Goal: Task Accomplishment & Management: Manage account settings

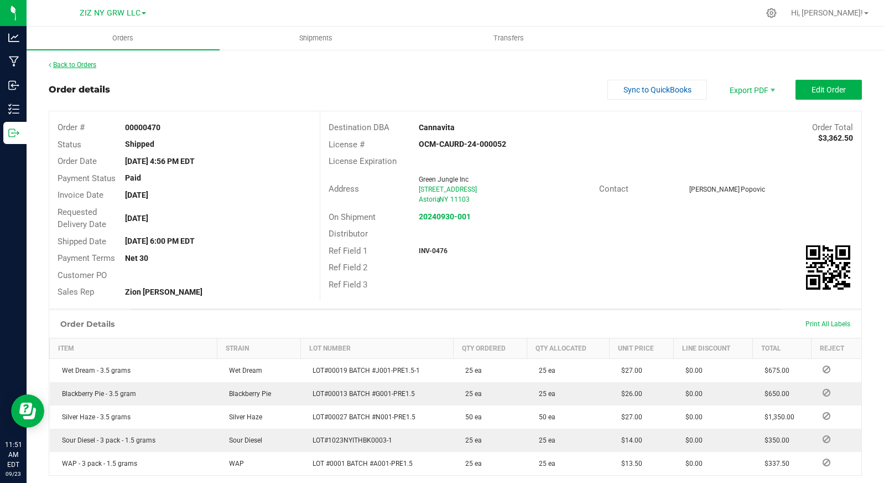
click at [89, 66] on link "Back to Orders" at bounding box center [73, 65] width 48 height 8
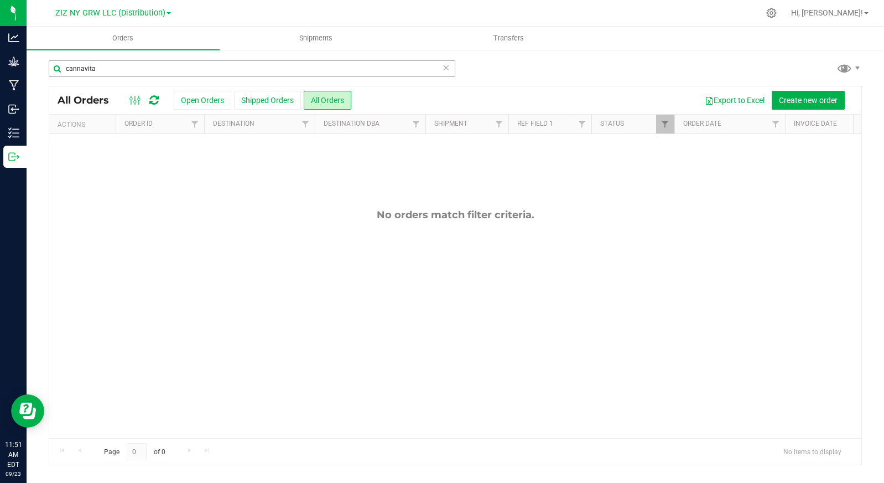
click at [451, 68] on input "cannavita" at bounding box center [252, 68] width 407 height 17
click at [448, 70] on icon at bounding box center [446, 66] width 8 height 13
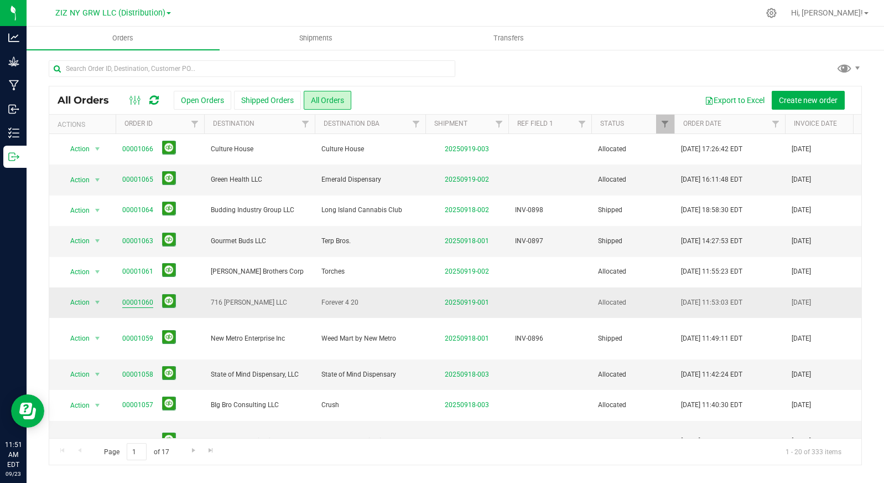
click at [135, 303] on link "00001060" at bounding box center [137, 302] width 31 height 11
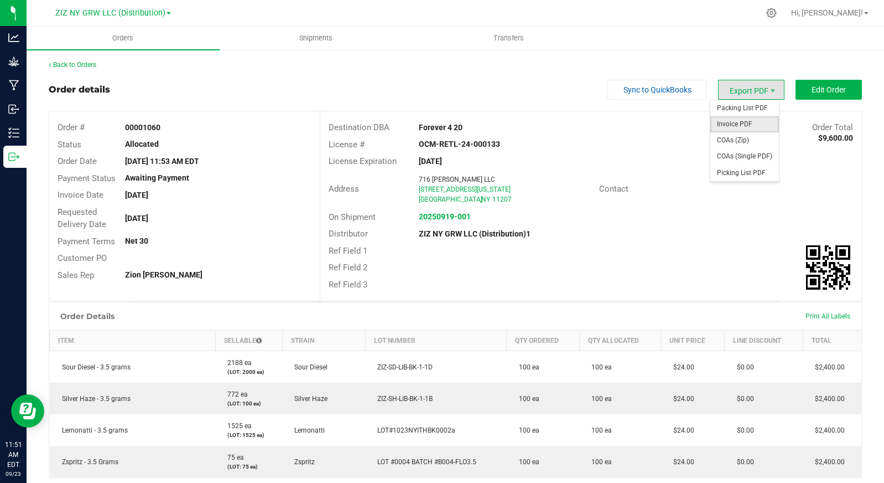
click at [748, 123] on span "Invoice PDF" at bounding box center [745, 124] width 69 height 16
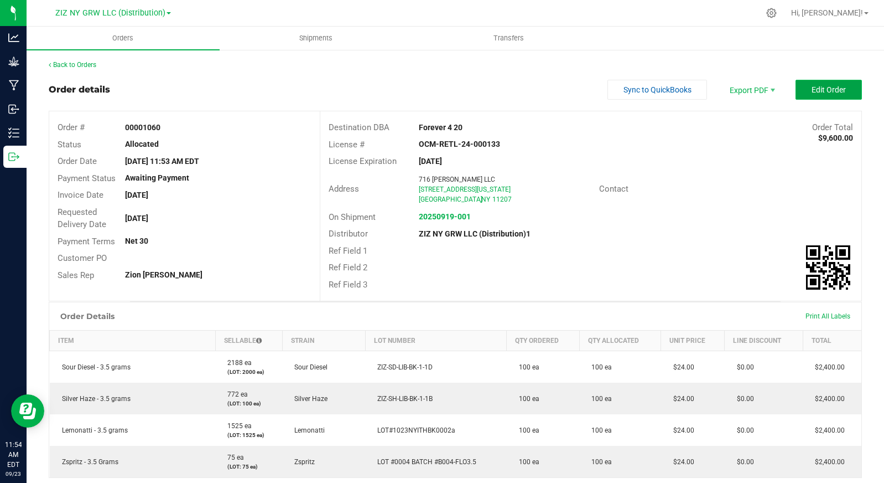
click at [825, 90] on span "Edit Order" at bounding box center [829, 89] width 34 height 9
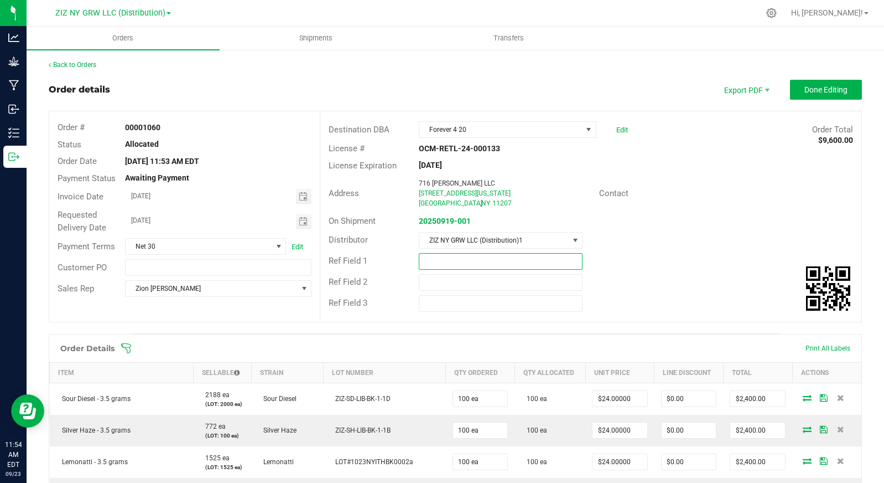
click at [444, 261] on input "text" at bounding box center [501, 261] width 164 height 17
type input "INV-0899"
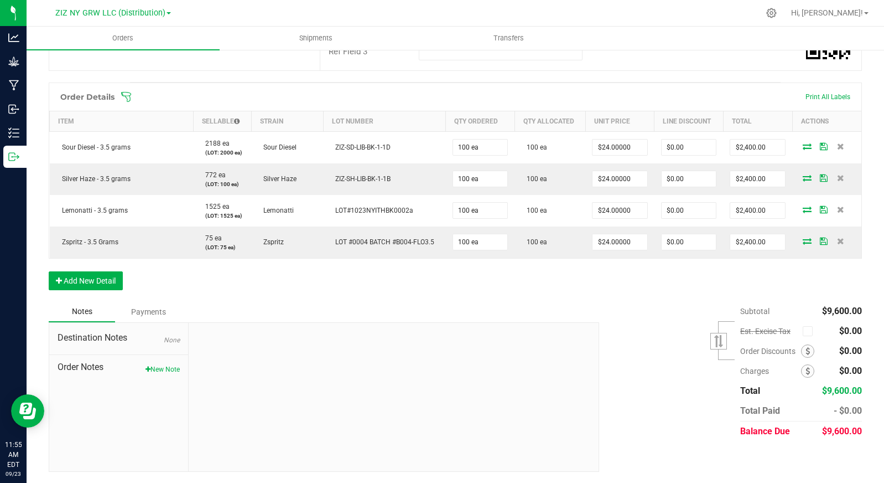
click at [157, 312] on div "Payments" at bounding box center [148, 312] width 66 height 20
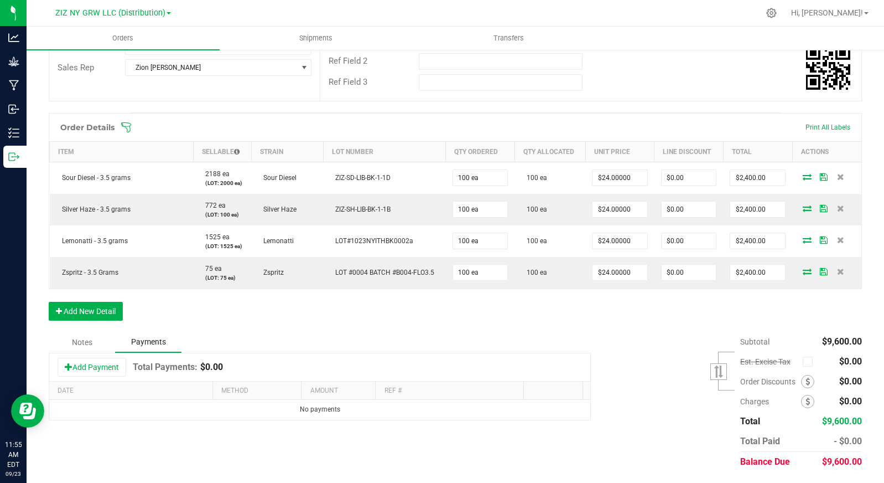
scroll to position [221, 0]
click at [95, 363] on button "Add Payment" at bounding box center [92, 366] width 69 height 19
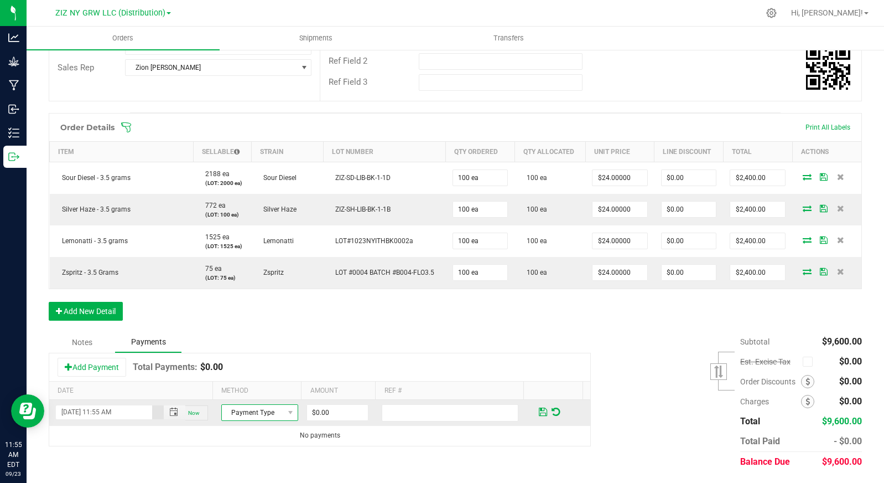
click at [267, 414] on span "Payment Type" at bounding box center [253, 412] width 62 height 15
click at [261, 383] on li "Check" at bounding box center [254, 378] width 74 height 15
click at [169, 413] on span "Toggle popup" at bounding box center [173, 411] width 9 height 9
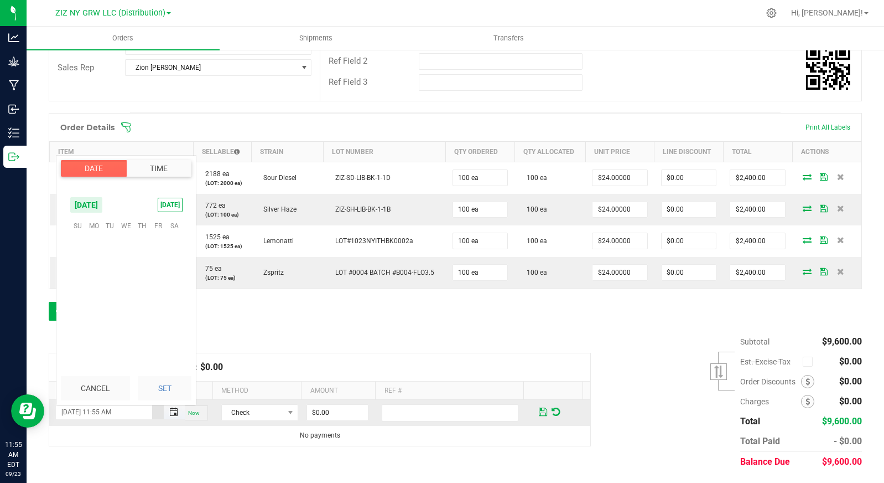
scroll to position [827, 0]
click at [160, 278] on span "19" at bounding box center [159, 276] width 16 height 17
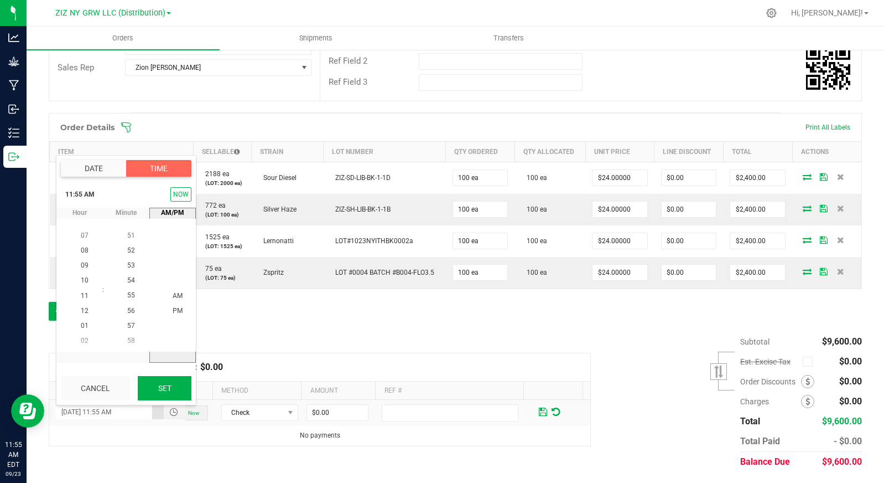
click at [174, 392] on button "Set" at bounding box center [165, 388] width 54 height 24
type input "09/19/2025 11:55 AM"
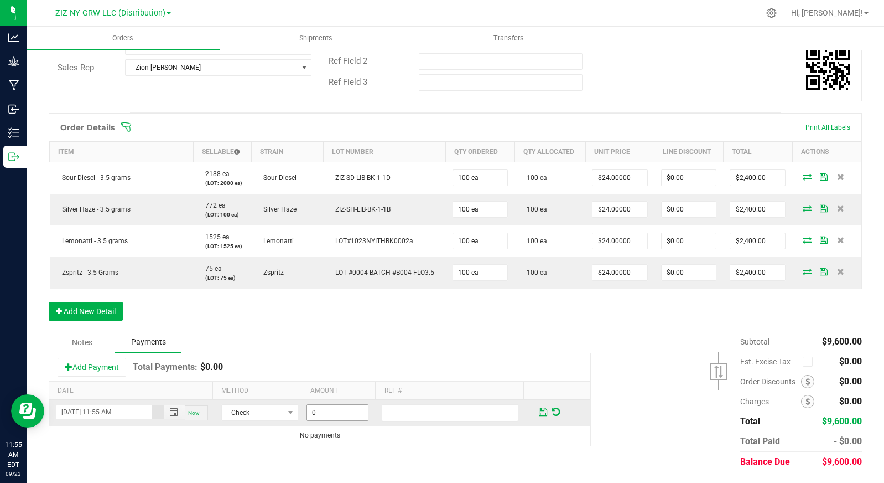
click at [336, 413] on input "0" at bounding box center [337, 412] width 61 height 15
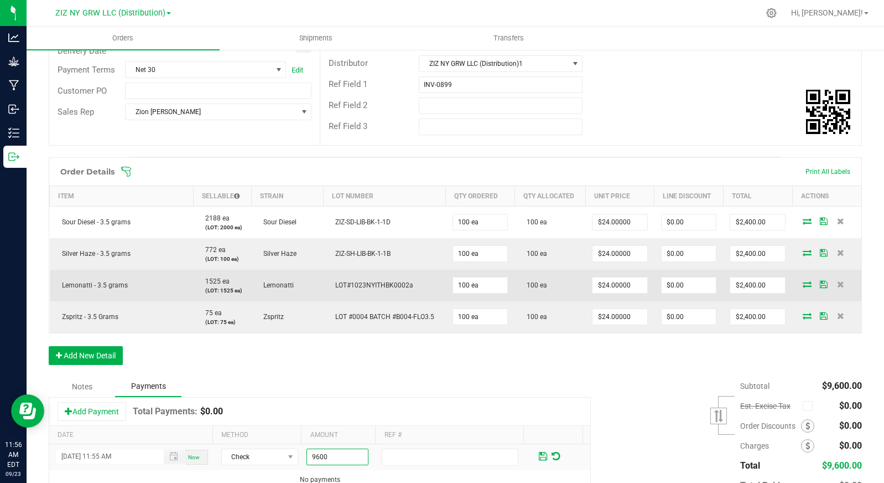
scroll to position [221, 0]
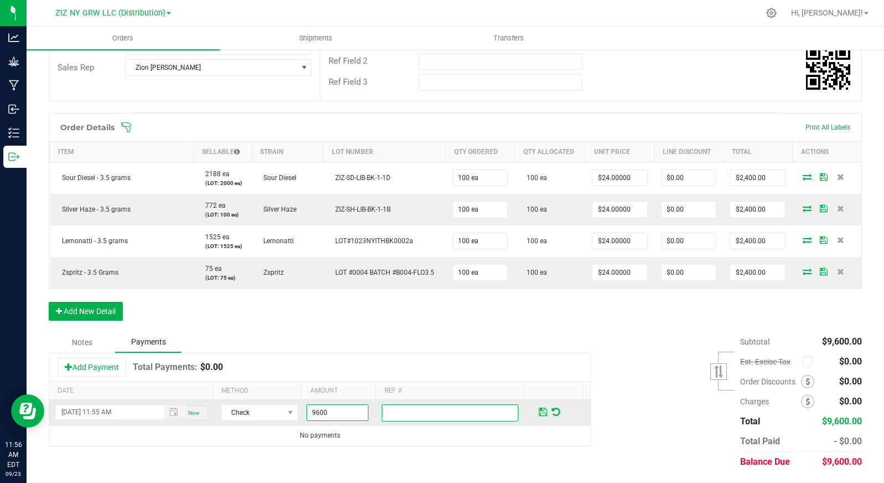
type input "$9,600.00"
click at [419, 413] on input "text" at bounding box center [450, 412] width 137 height 17
click at [539, 411] on span at bounding box center [543, 412] width 8 height 10
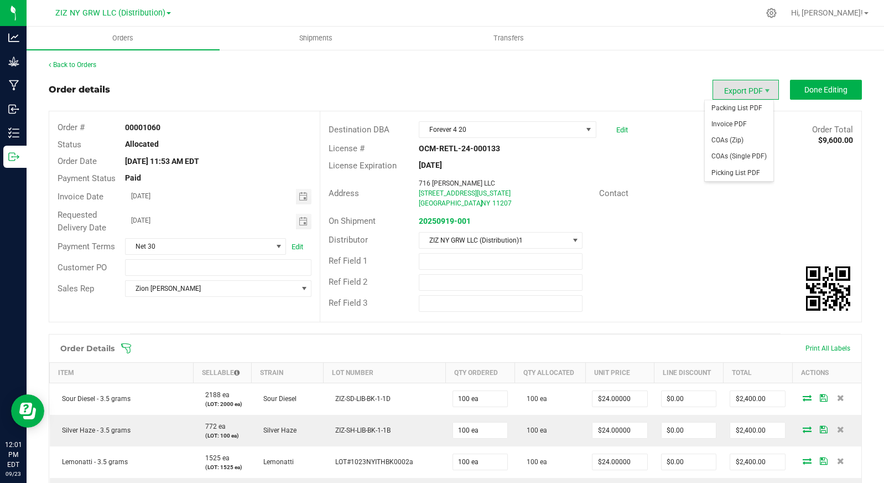
click at [752, 85] on span "Export PDF" at bounding box center [746, 90] width 66 height 20
click at [745, 117] on span "Invoice PDF" at bounding box center [739, 124] width 69 height 16
click at [72, 68] on link "Back to Orders" at bounding box center [73, 65] width 48 height 8
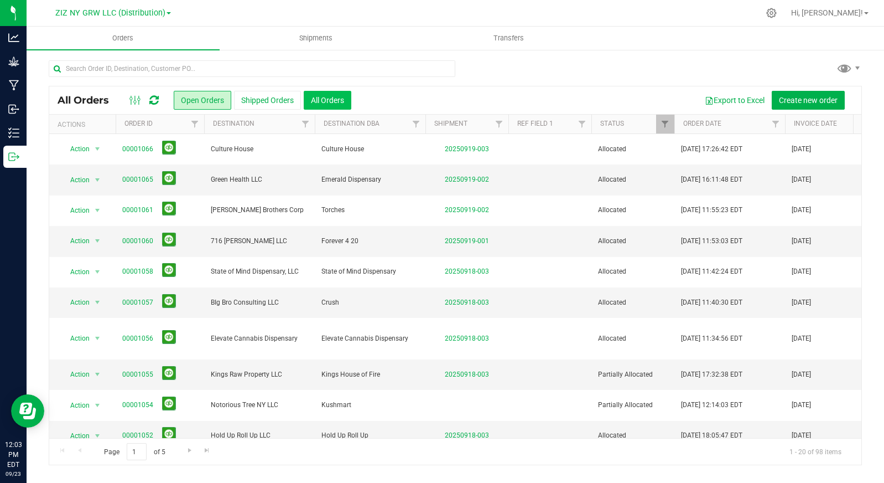
click at [325, 105] on button "All Orders" at bounding box center [328, 100] width 48 height 19
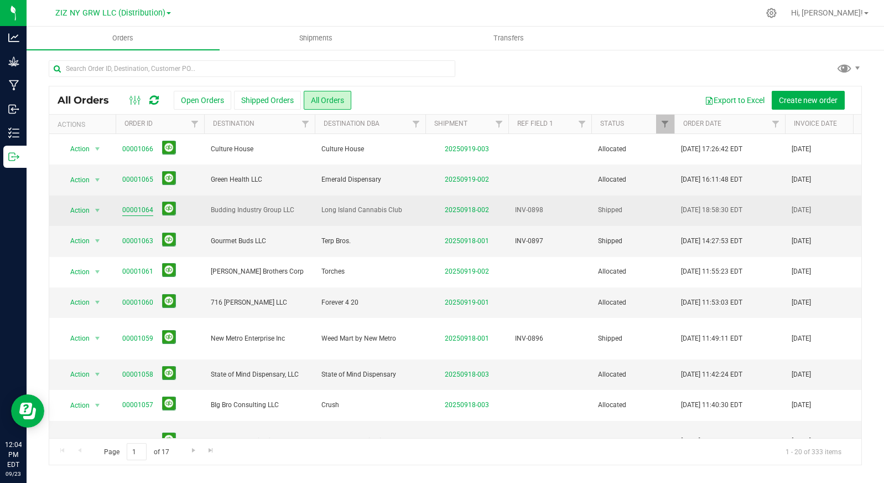
click at [138, 210] on link "00001064" at bounding box center [137, 210] width 31 height 11
